Goal: Information Seeking & Learning: Learn about a topic

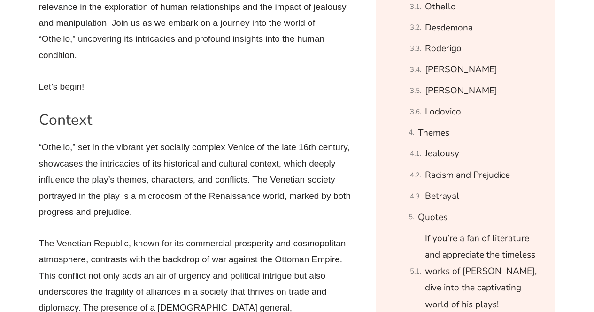
scroll to position [731, 0]
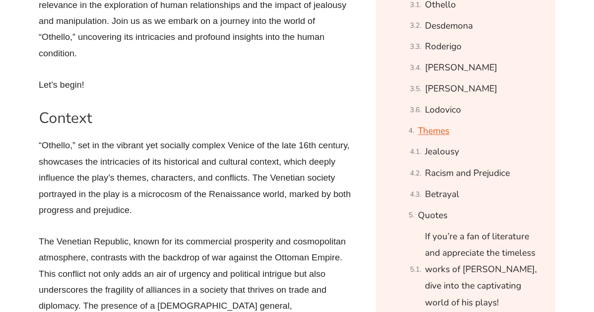
click at [425, 127] on link "Themes" at bounding box center [433, 131] width 31 height 16
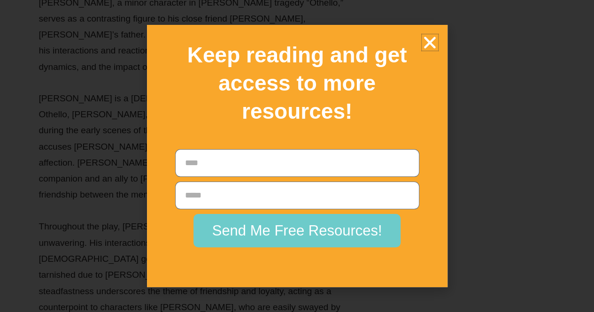
scroll to position [14906, 0]
click at [431, 39] on icon "Close" at bounding box center [430, 42] width 16 height 16
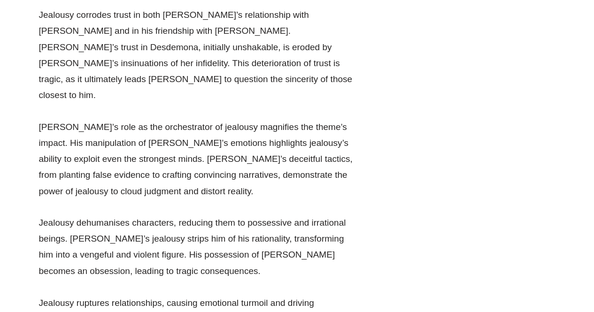
scroll to position [16631, 0]
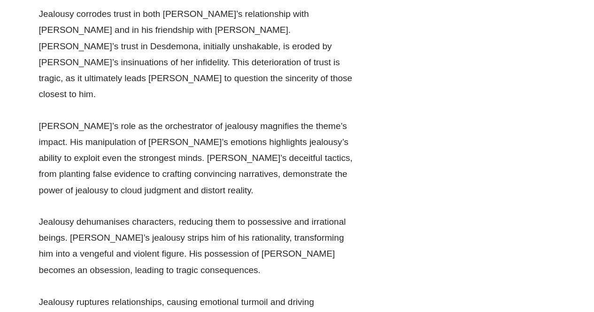
drag, startPoint x: 170, startPoint y: 61, endPoint x: 224, endPoint y: 71, distance: 54.8
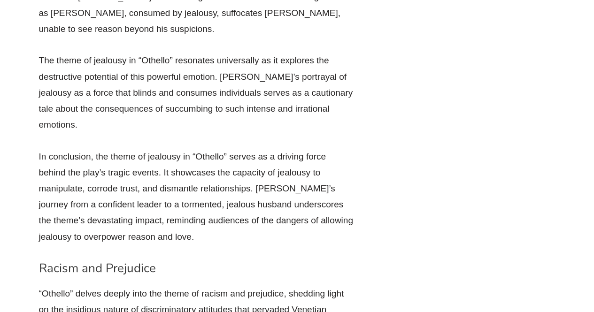
scroll to position [17065, 0]
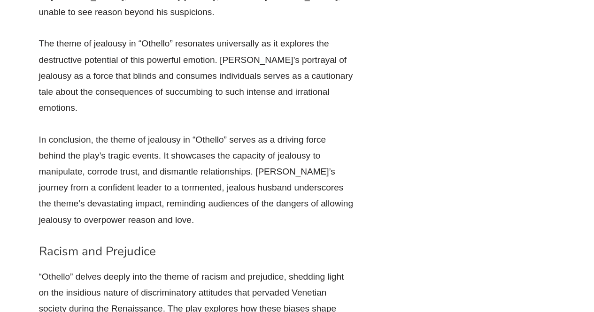
drag, startPoint x: 39, startPoint y: 44, endPoint x: 220, endPoint y: 277, distance: 295.1
copy div "Lor ipsum do sitametcon adipis elitsed do e tempori utl etdolorem aliqu en Admi…"
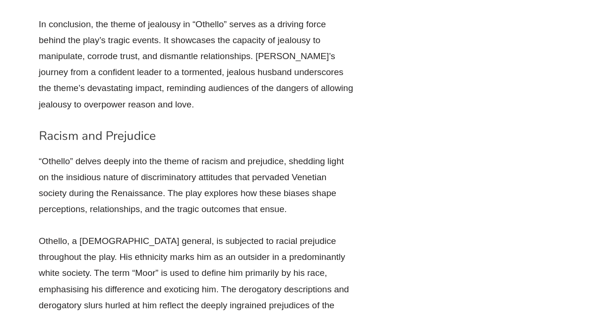
scroll to position [17181, 0]
